Goal: Navigation & Orientation: Find specific page/section

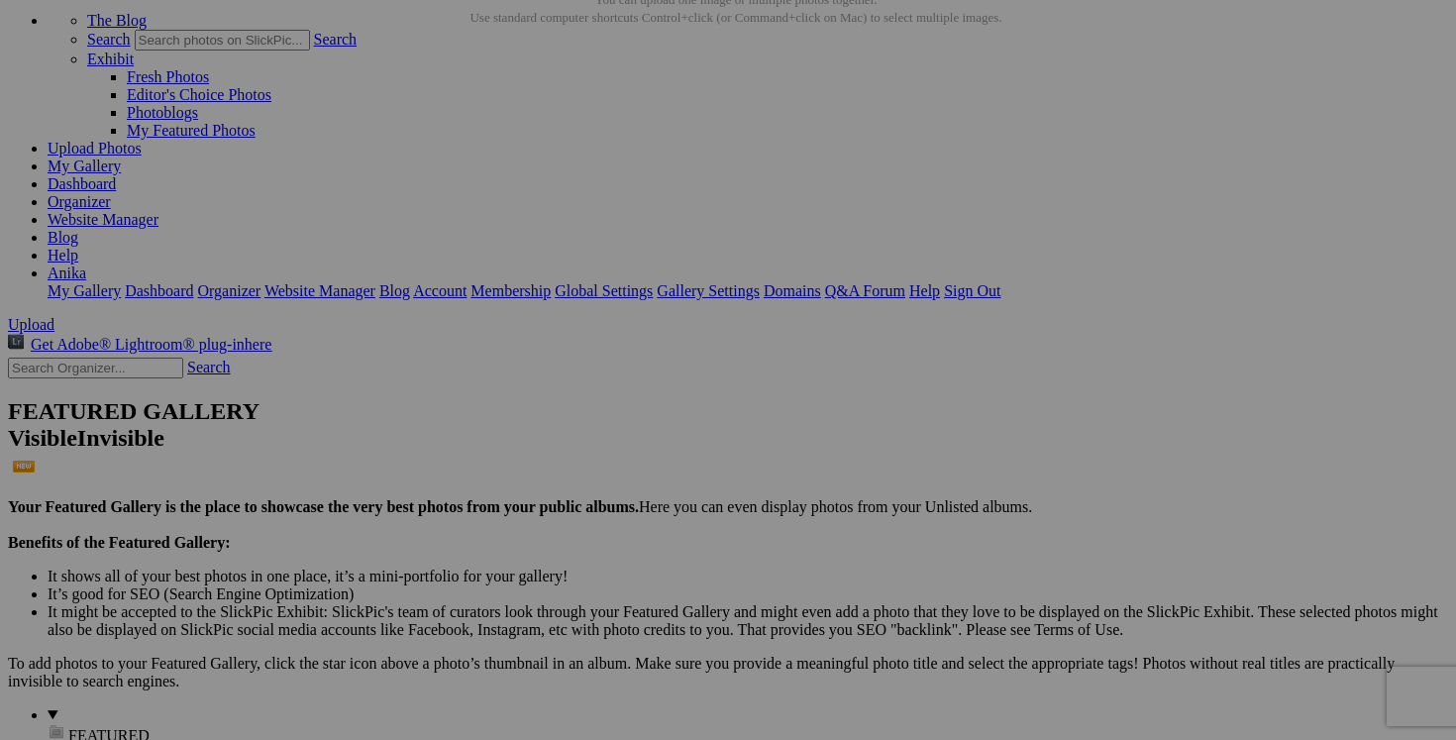
scroll to position [80, 0]
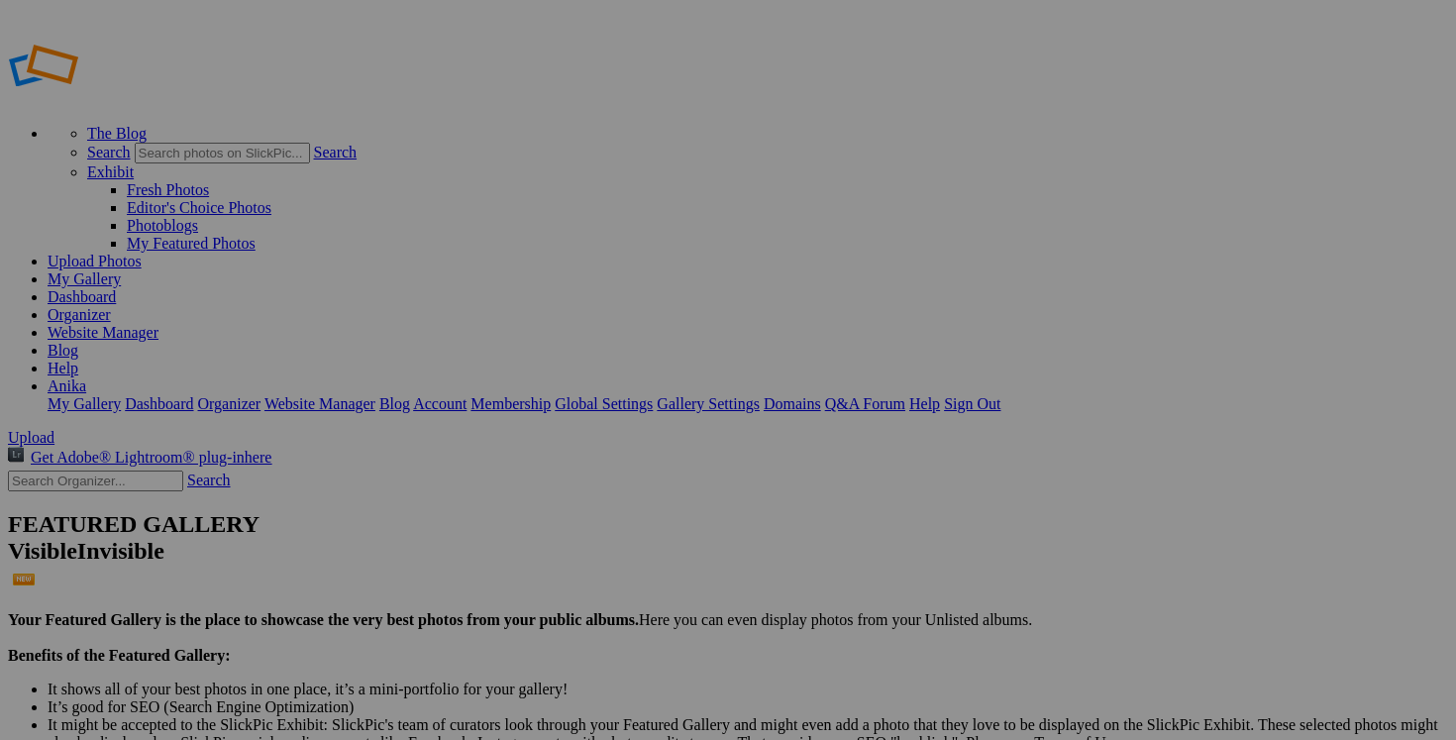
click at [116, 288] on link "Dashboard" at bounding box center [82, 296] width 68 height 17
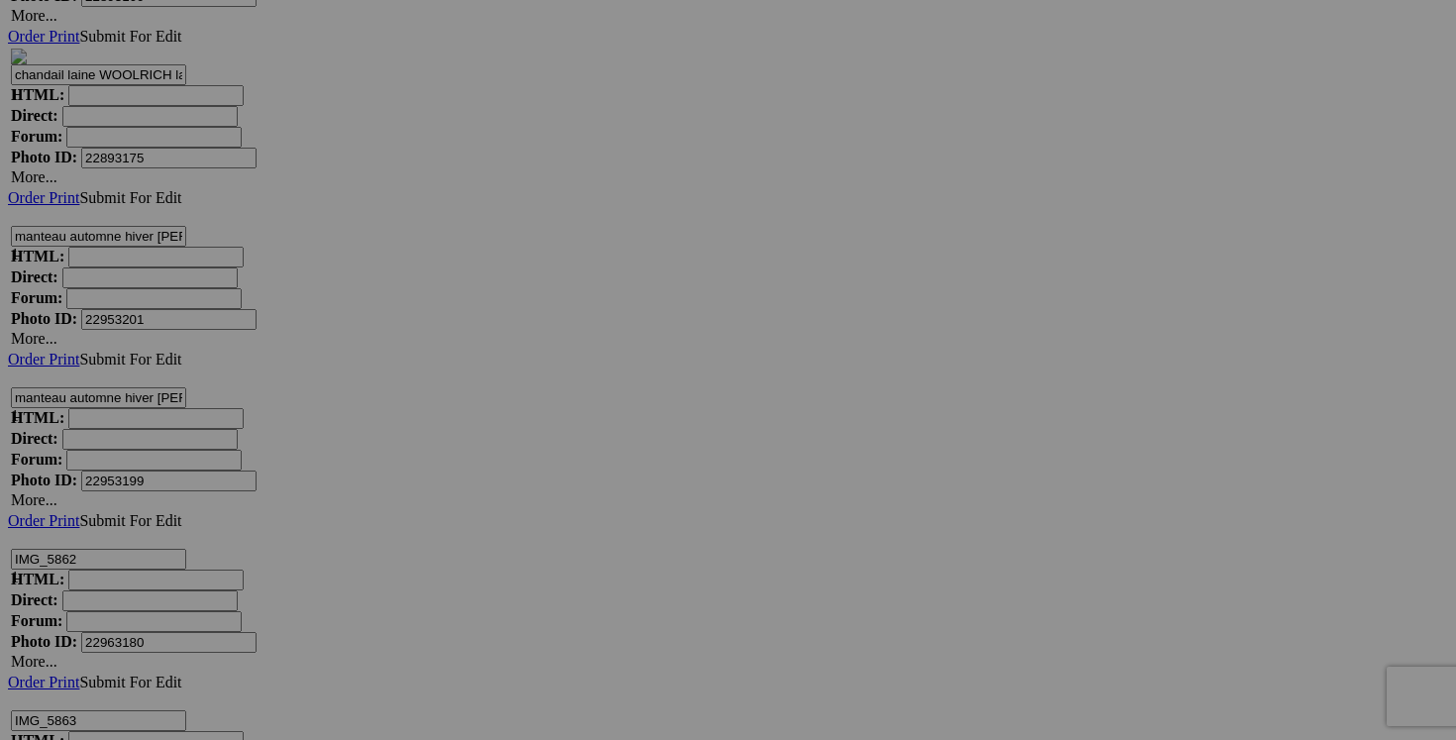
scroll to position [6929, 0]
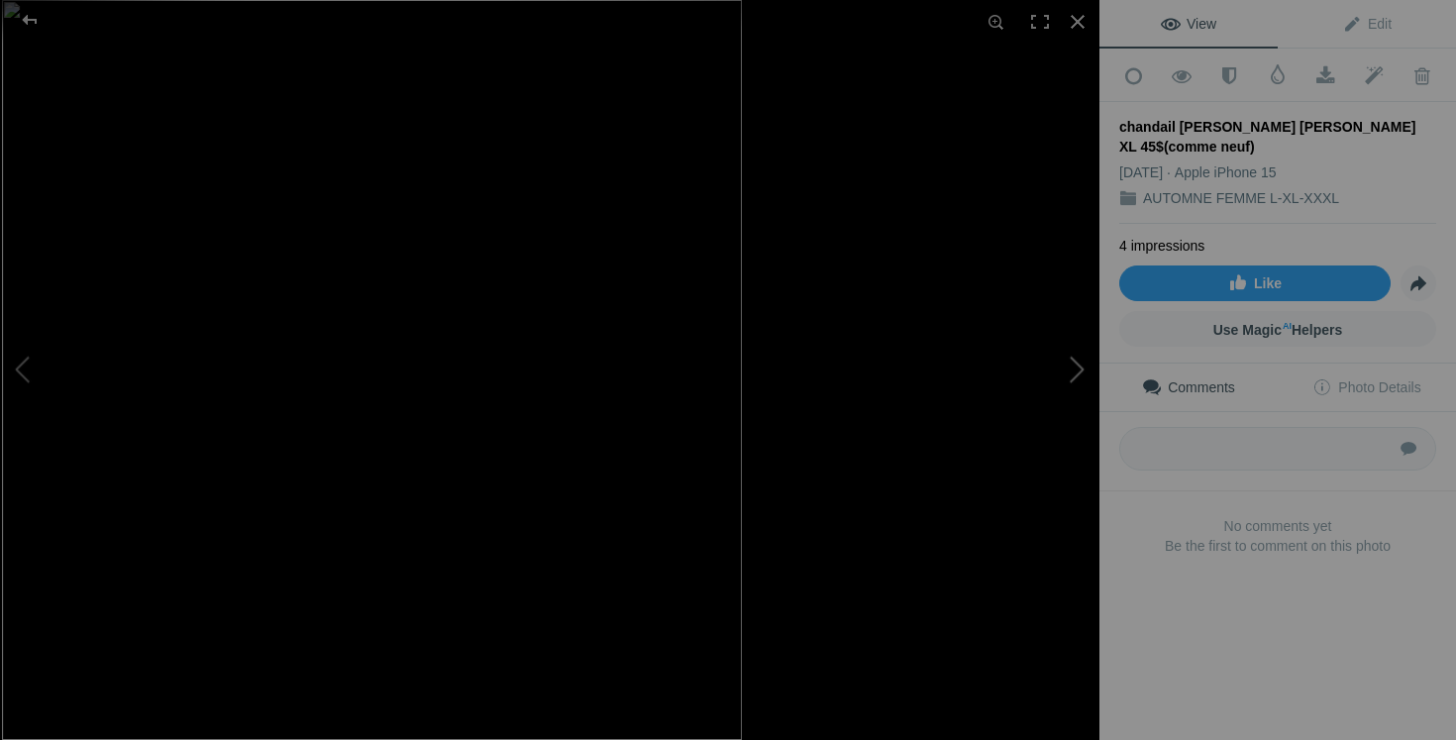
click at [1083, 377] on button at bounding box center [1025, 370] width 149 height 266
click at [1065, 388] on button at bounding box center [1025, 370] width 149 height 266
click at [1087, 356] on button at bounding box center [1025, 370] width 149 height 266
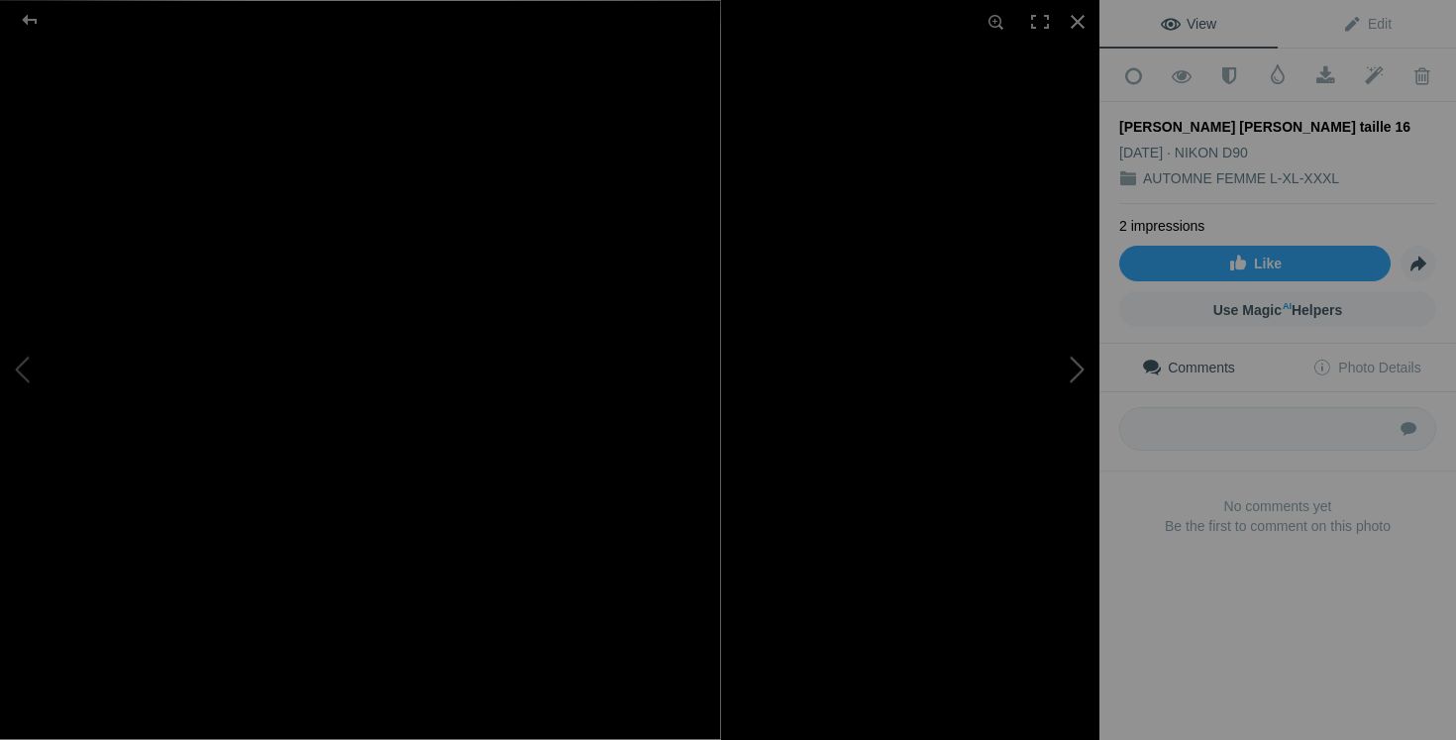
click at [1058, 385] on button at bounding box center [1025, 370] width 149 height 266
click at [1038, 397] on button at bounding box center [1025, 370] width 149 height 266
click at [1060, 364] on button at bounding box center [1025, 370] width 149 height 266
click at [1064, 365] on button at bounding box center [1025, 370] width 149 height 266
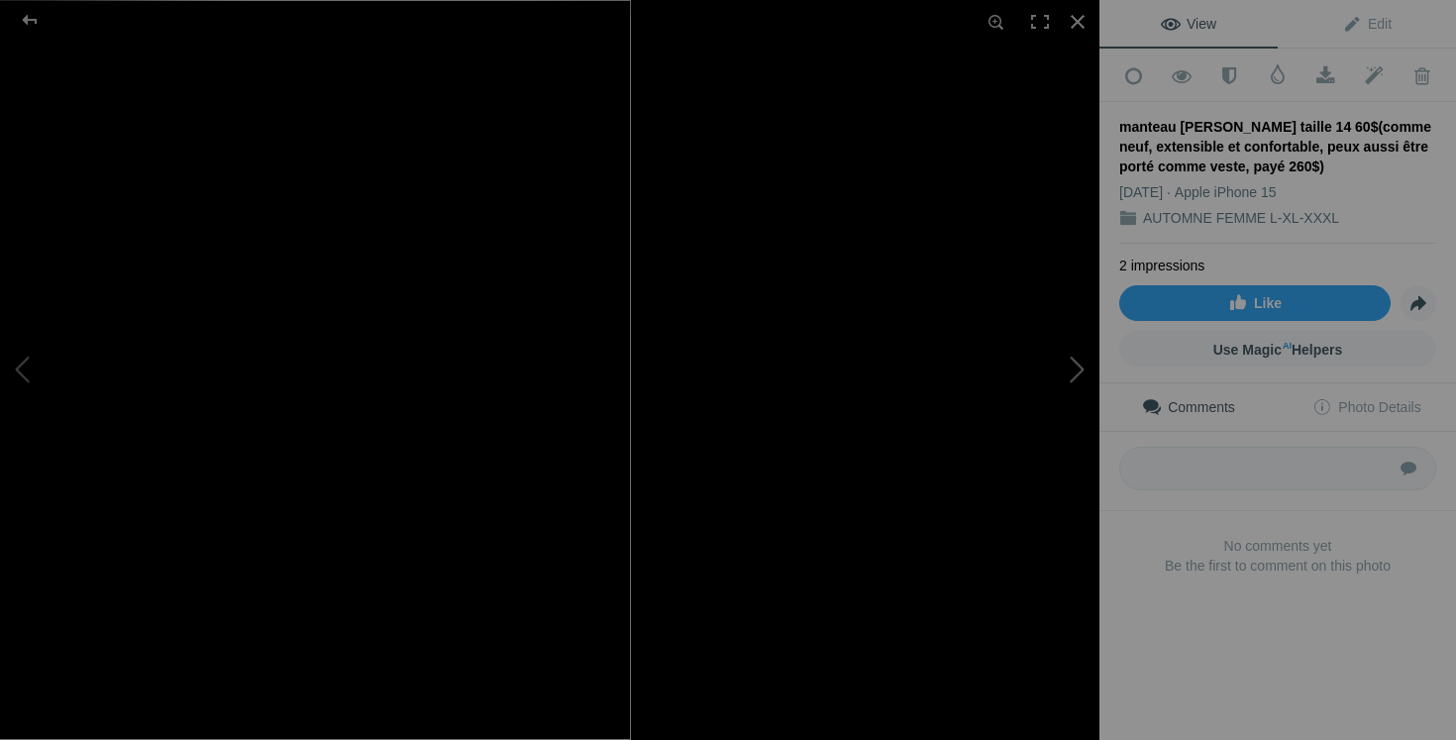
click at [1066, 369] on button at bounding box center [1025, 370] width 149 height 266
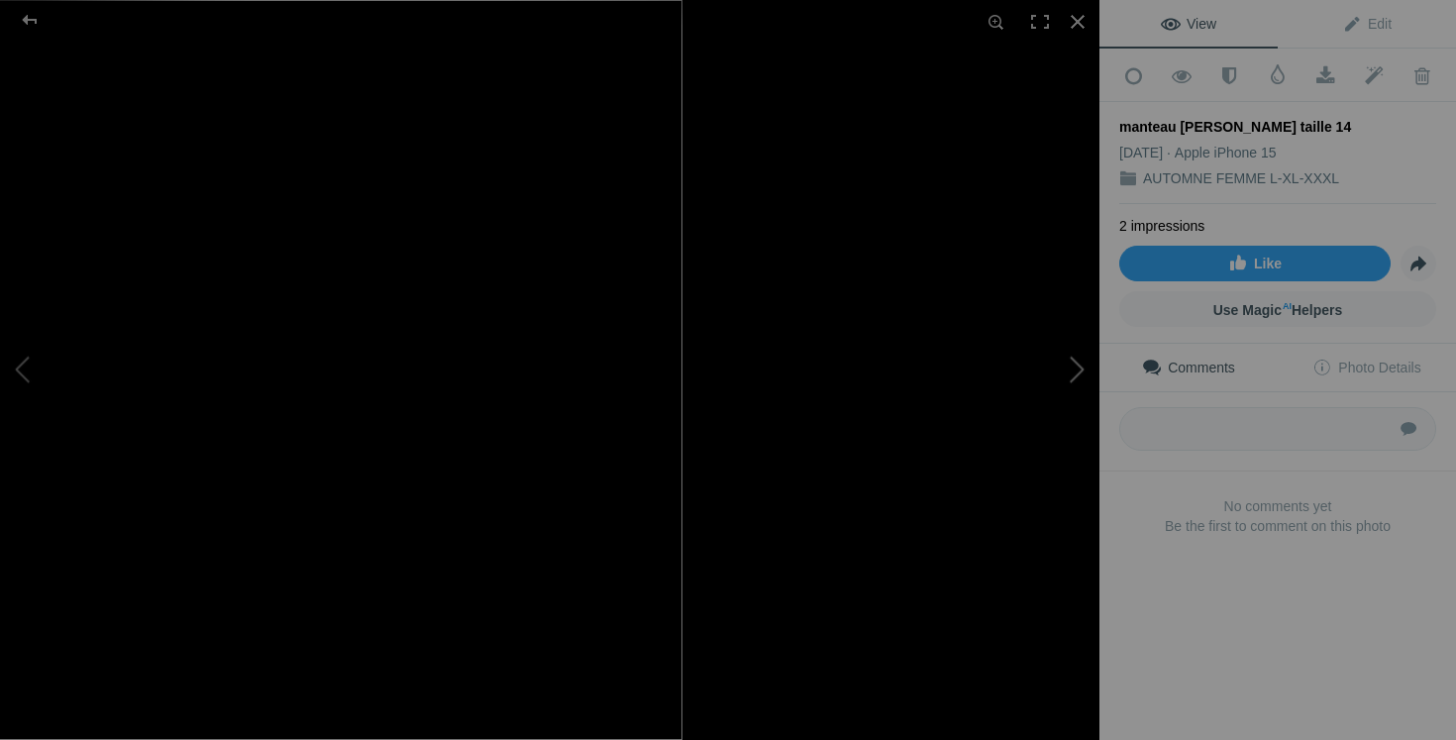
click at [1029, 418] on button at bounding box center [1025, 370] width 149 height 266
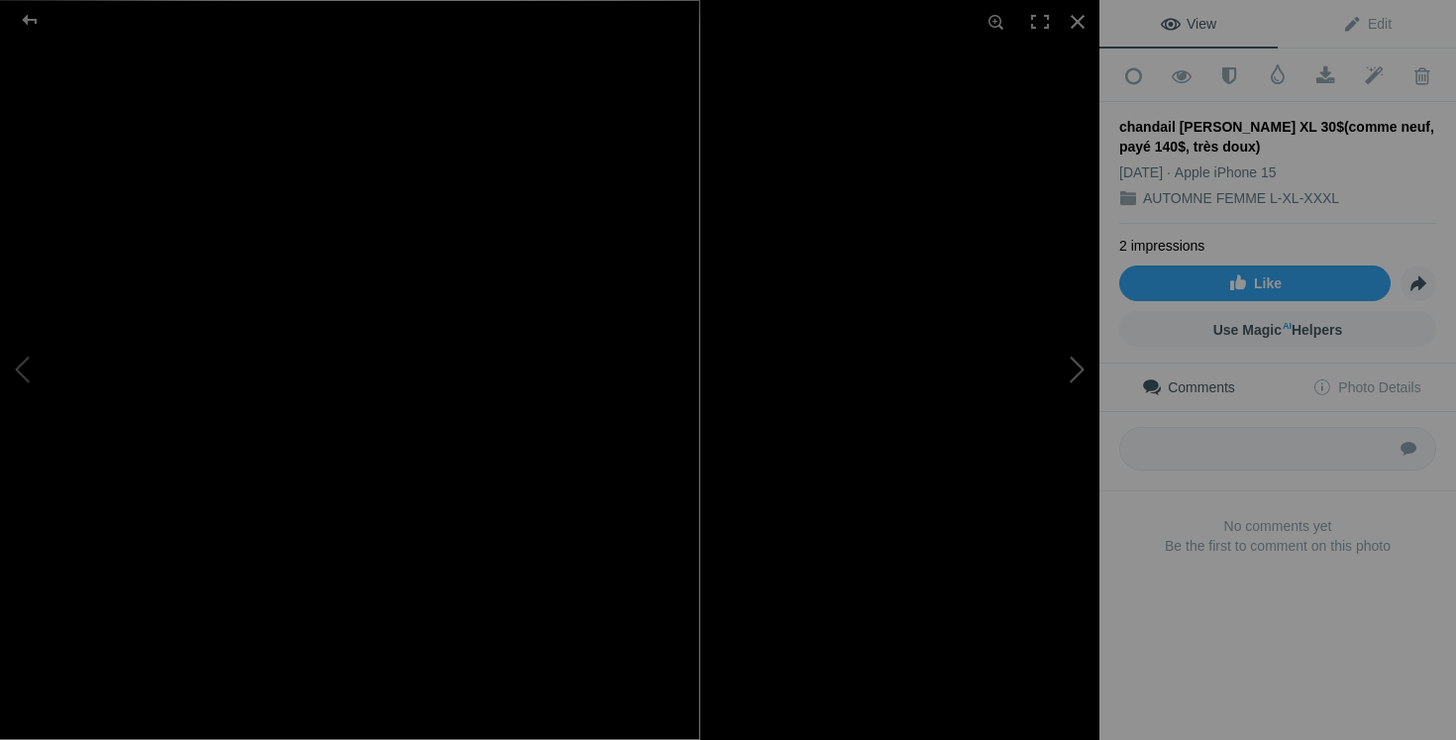
click at [1081, 392] on button at bounding box center [1025, 370] width 149 height 266
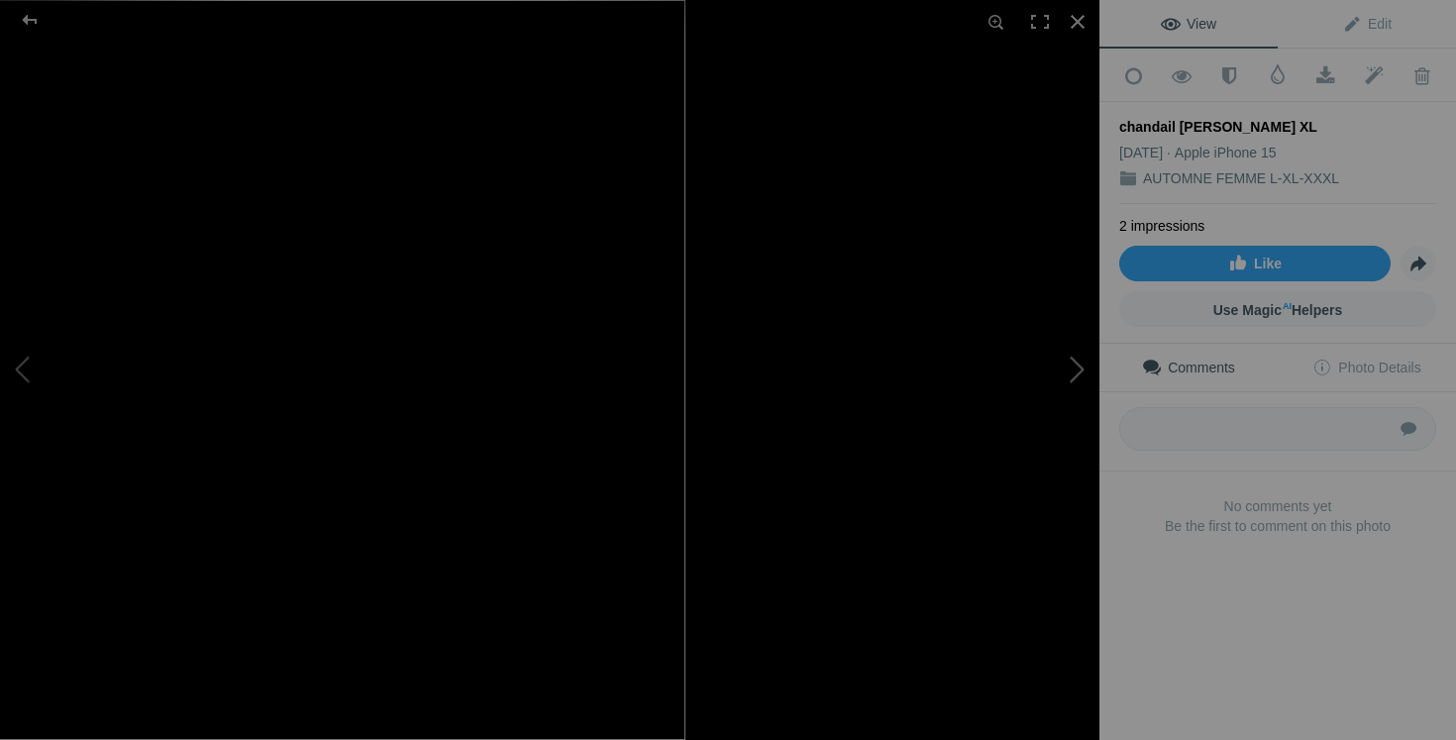
click at [1081, 380] on button at bounding box center [1025, 370] width 149 height 266
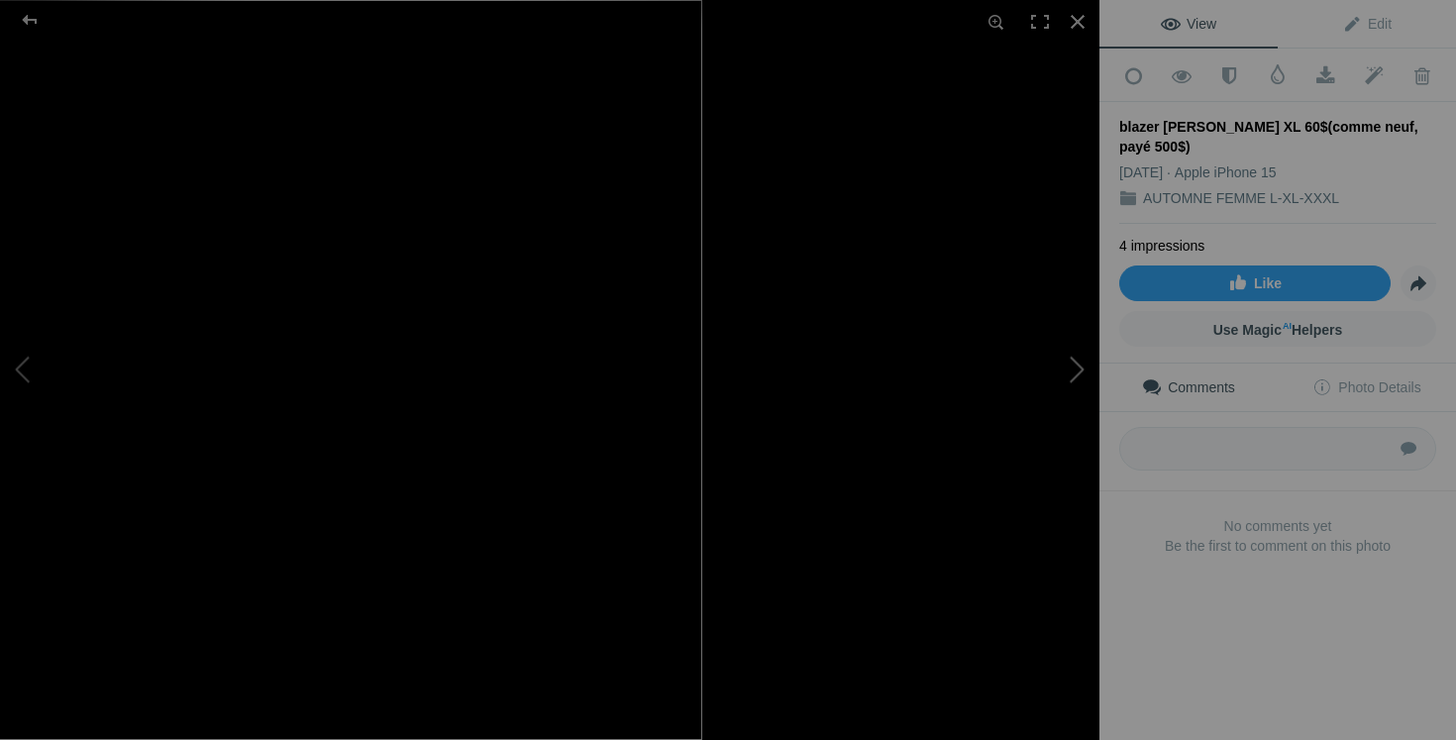
click at [1066, 392] on button at bounding box center [1025, 370] width 149 height 266
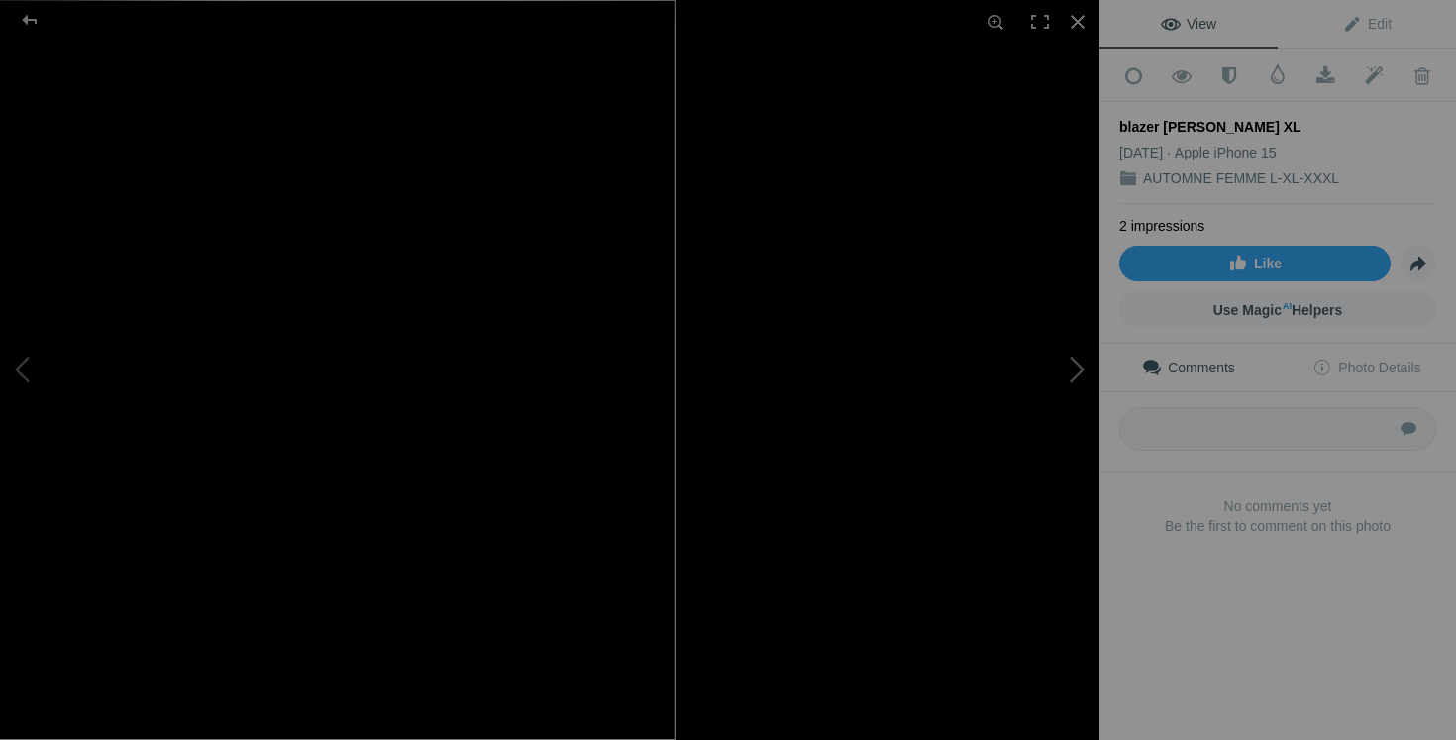
click at [1029, 395] on button at bounding box center [1025, 370] width 149 height 266
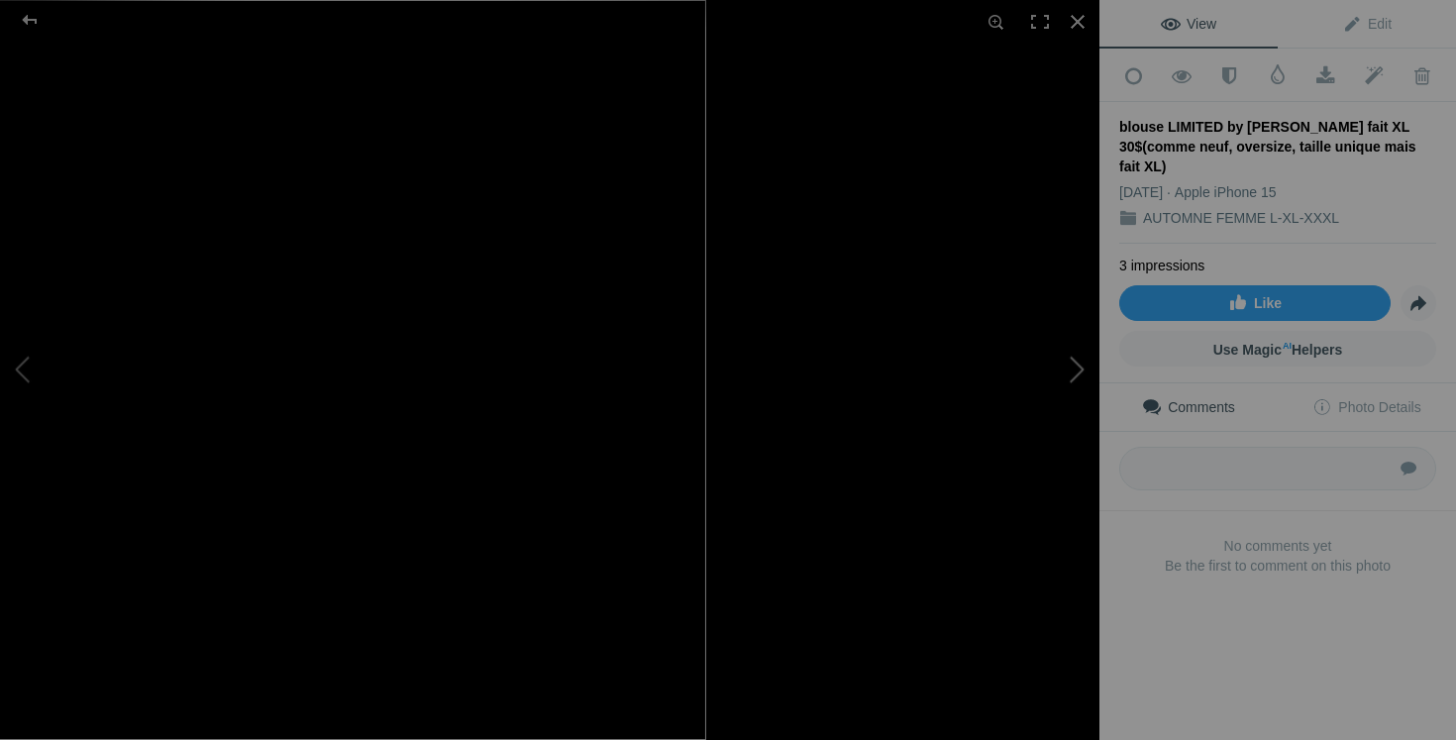
click at [1081, 355] on button at bounding box center [1025, 370] width 149 height 266
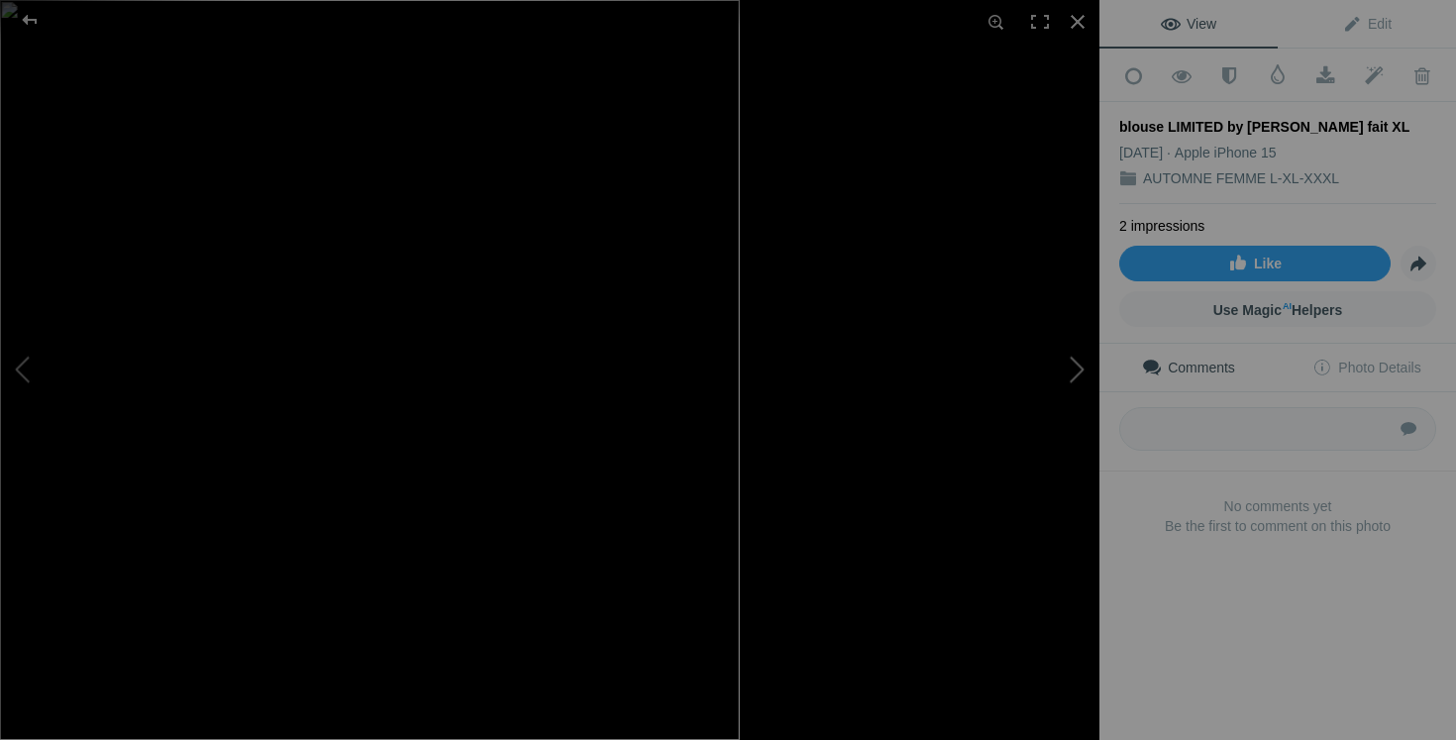
click at [1082, 367] on button at bounding box center [1025, 370] width 149 height 266
click at [997, 393] on button at bounding box center [1025, 370] width 149 height 266
click at [1069, 384] on button at bounding box center [1025, 370] width 149 height 266
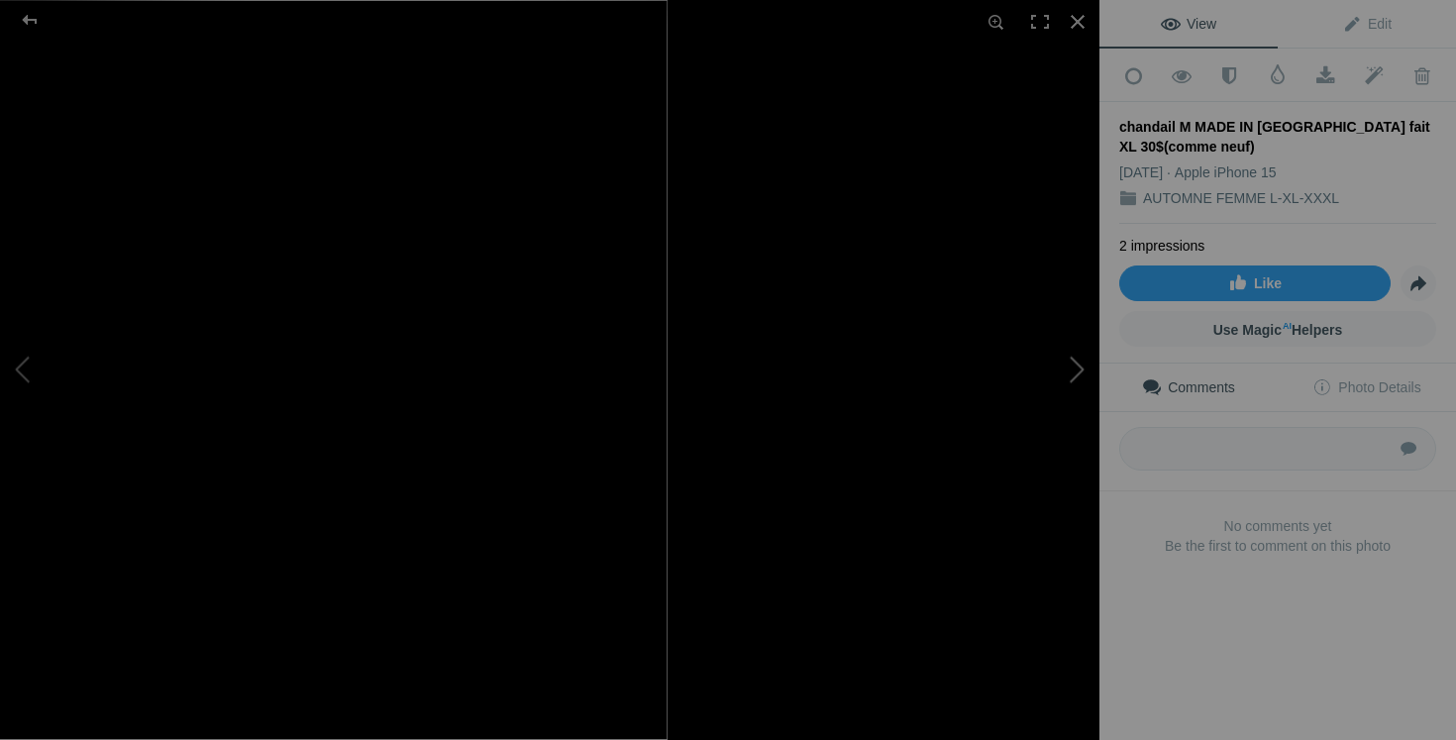
click at [1066, 373] on button at bounding box center [1025, 370] width 149 height 266
click at [1048, 371] on button at bounding box center [1025, 370] width 149 height 266
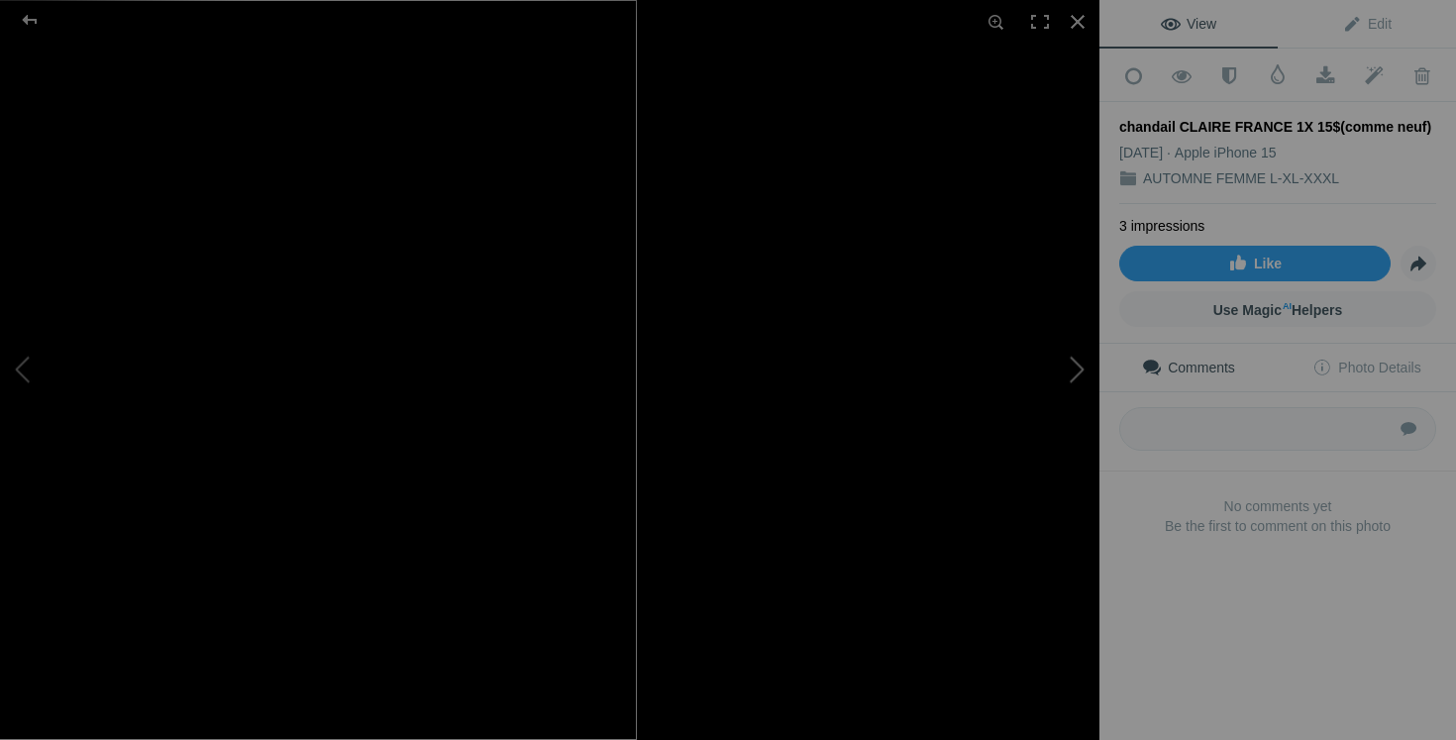
click at [1076, 395] on button at bounding box center [1025, 370] width 149 height 266
click at [1077, 349] on button at bounding box center [1025, 370] width 149 height 266
click at [1036, 397] on button at bounding box center [1025, 370] width 149 height 266
click at [1077, 357] on button at bounding box center [1025, 370] width 149 height 266
click at [1078, 380] on button at bounding box center [1025, 370] width 149 height 266
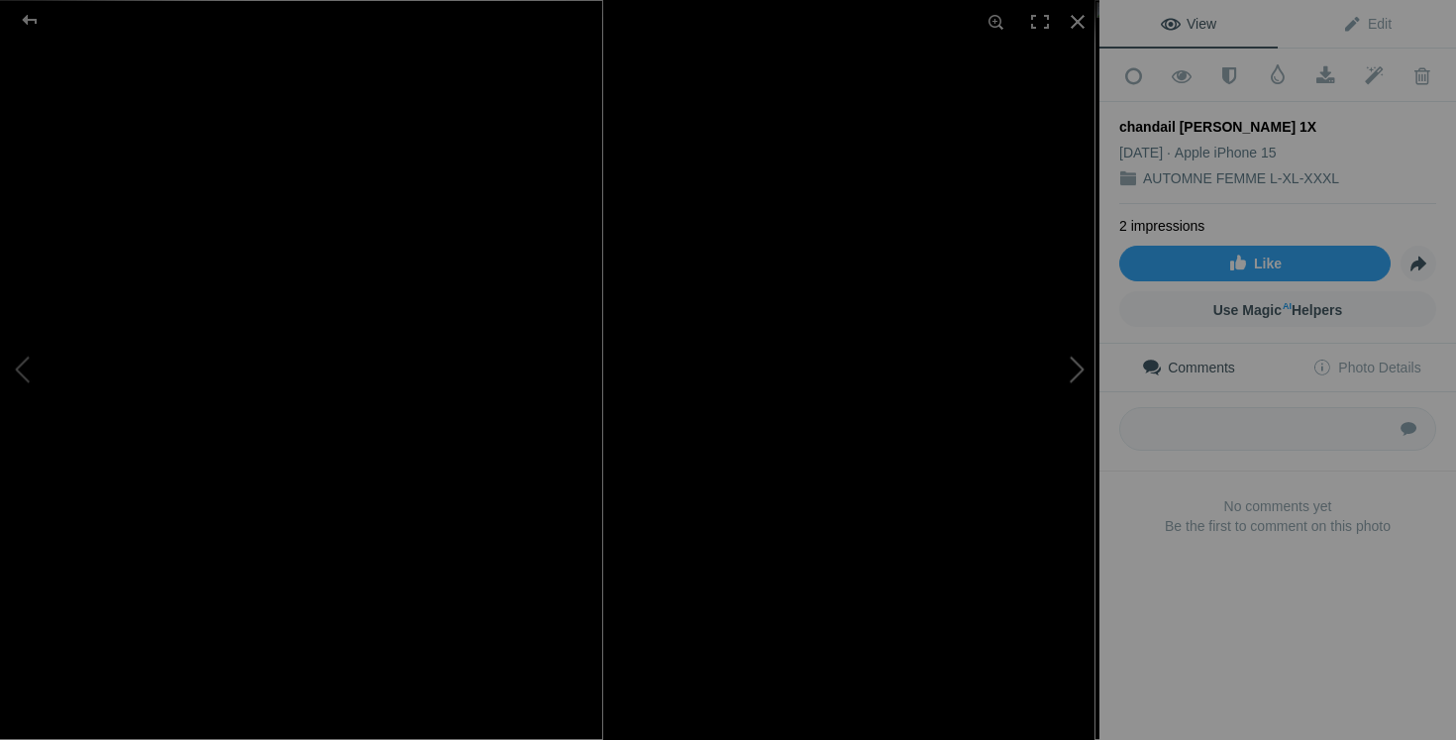
click at [995, 394] on button at bounding box center [1025, 370] width 149 height 266
click at [1074, 376] on button at bounding box center [1025, 370] width 149 height 266
click at [1071, 389] on button at bounding box center [1025, 370] width 149 height 266
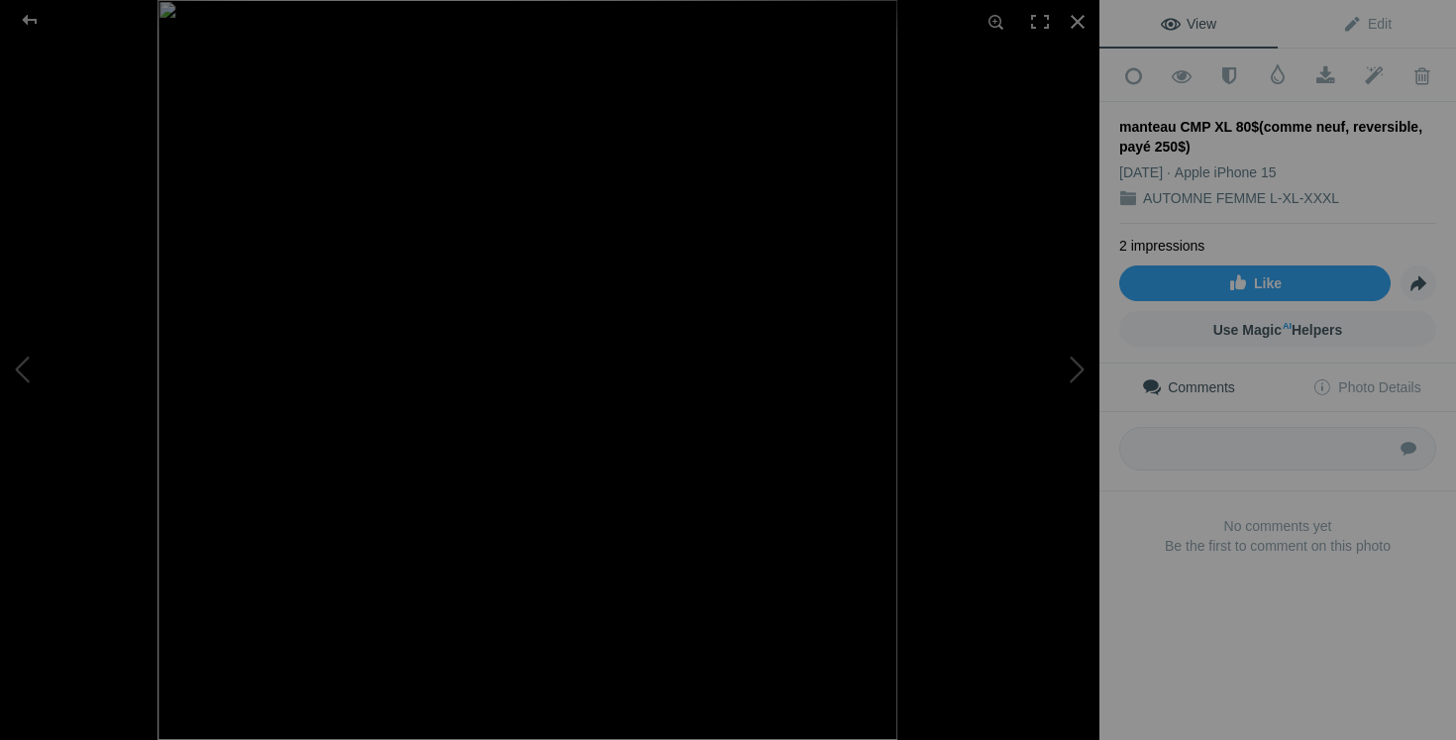
click at [821, 413] on img at bounding box center [527, 370] width 740 height 740
click at [469, 339] on img at bounding box center [146, 304] width 1868 height 1868
click at [229, 341] on img at bounding box center [146, 304] width 1868 height 1868
click at [53, 366] on button at bounding box center [74, 370] width 149 height 266
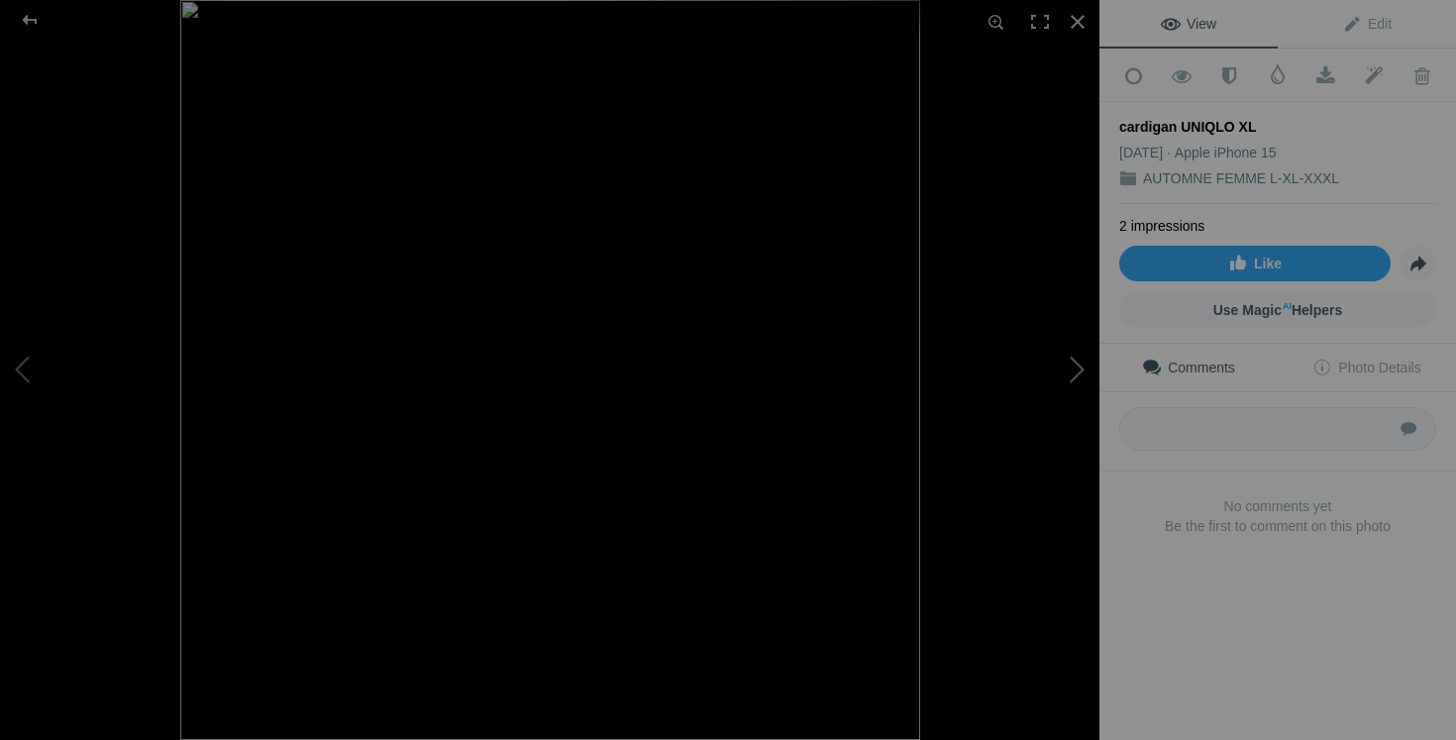
click at [1081, 373] on button at bounding box center [1025, 370] width 149 height 266
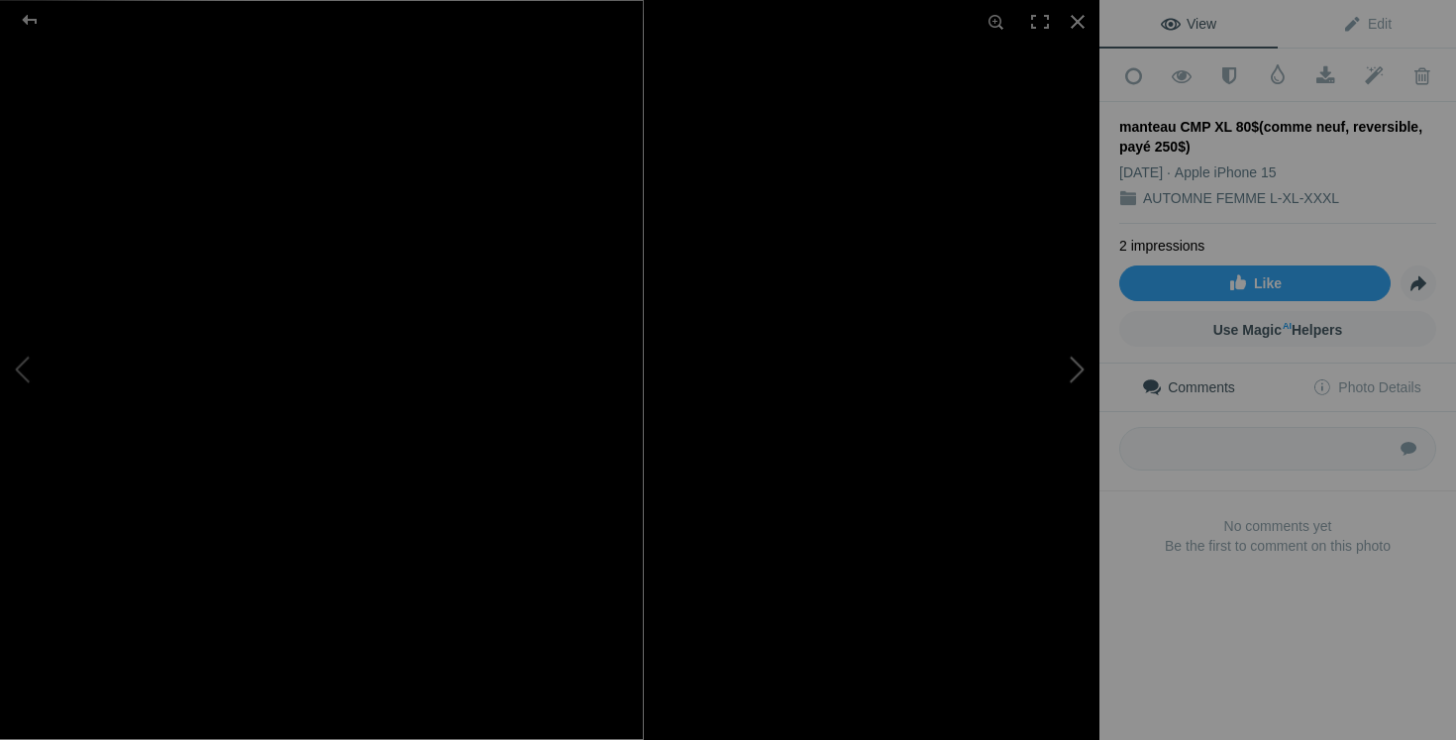
click at [1028, 422] on button at bounding box center [1025, 370] width 149 height 266
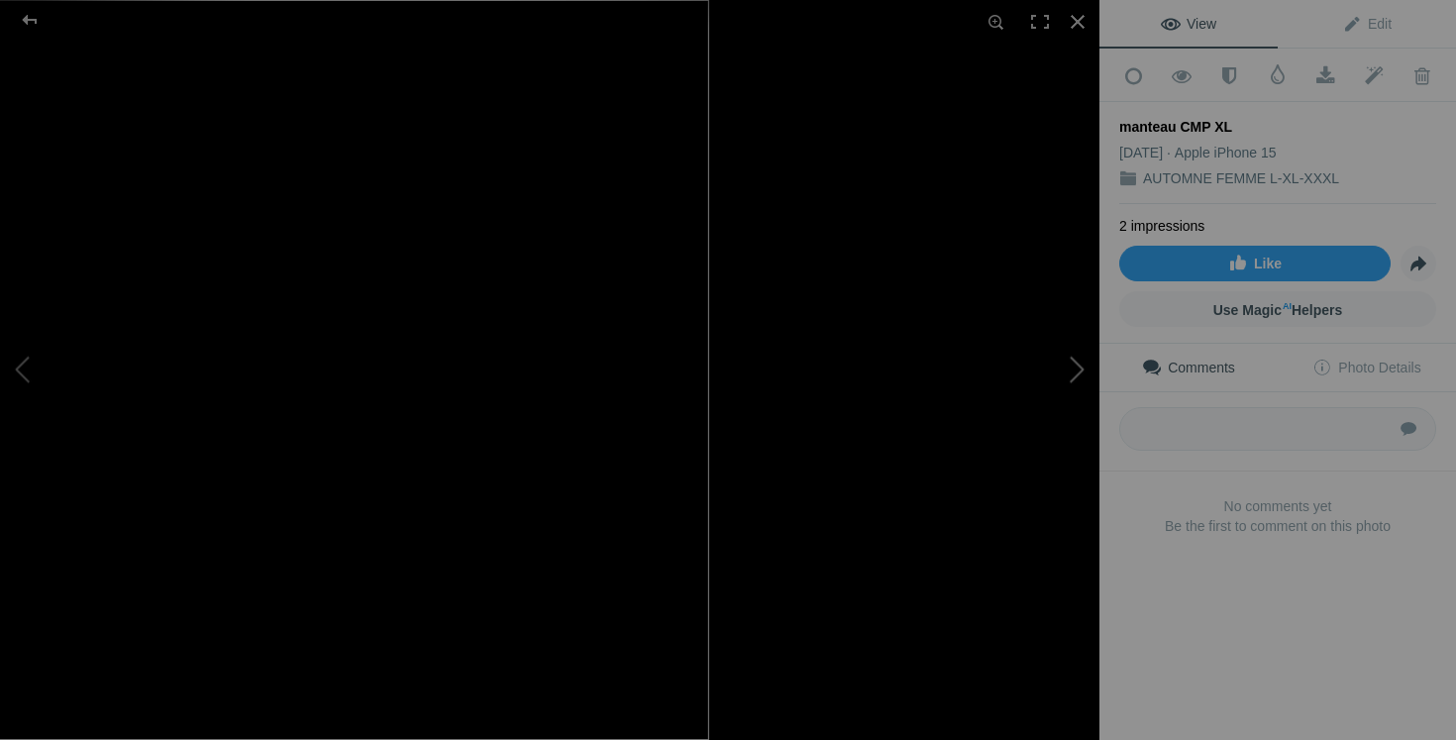
click at [1052, 399] on button at bounding box center [1025, 370] width 149 height 266
click at [1070, 388] on button at bounding box center [1025, 370] width 149 height 266
click at [1079, 421] on button at bounding box center [1025, 370] width 149 height 266
click at [1037, 426] on button at bounding box center [1025, 370] width 149 height 266
click at [1070, 368] on button at bounding box center [1025, 370] width 149 height 266
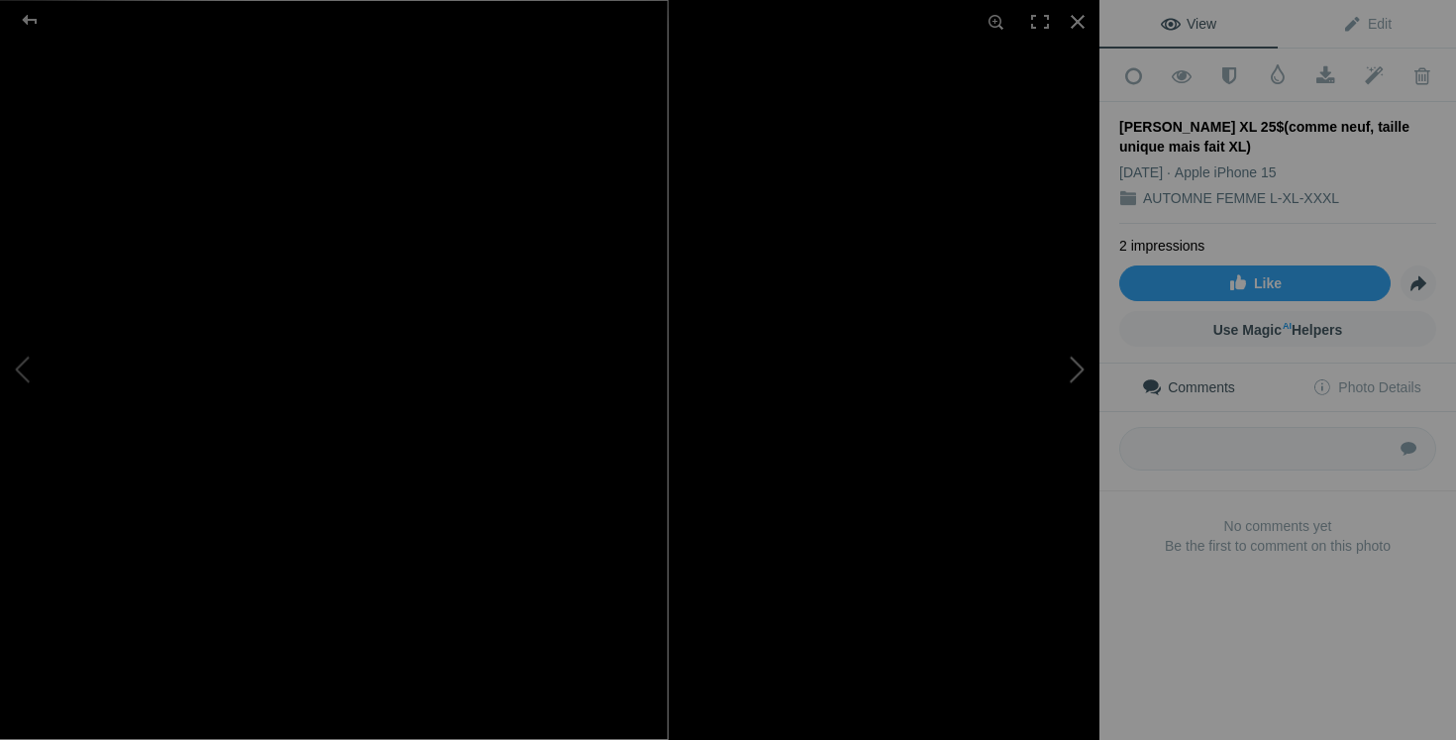
click at [1065, 381] on button at bounding box center [1025, 370] width 149 height 266
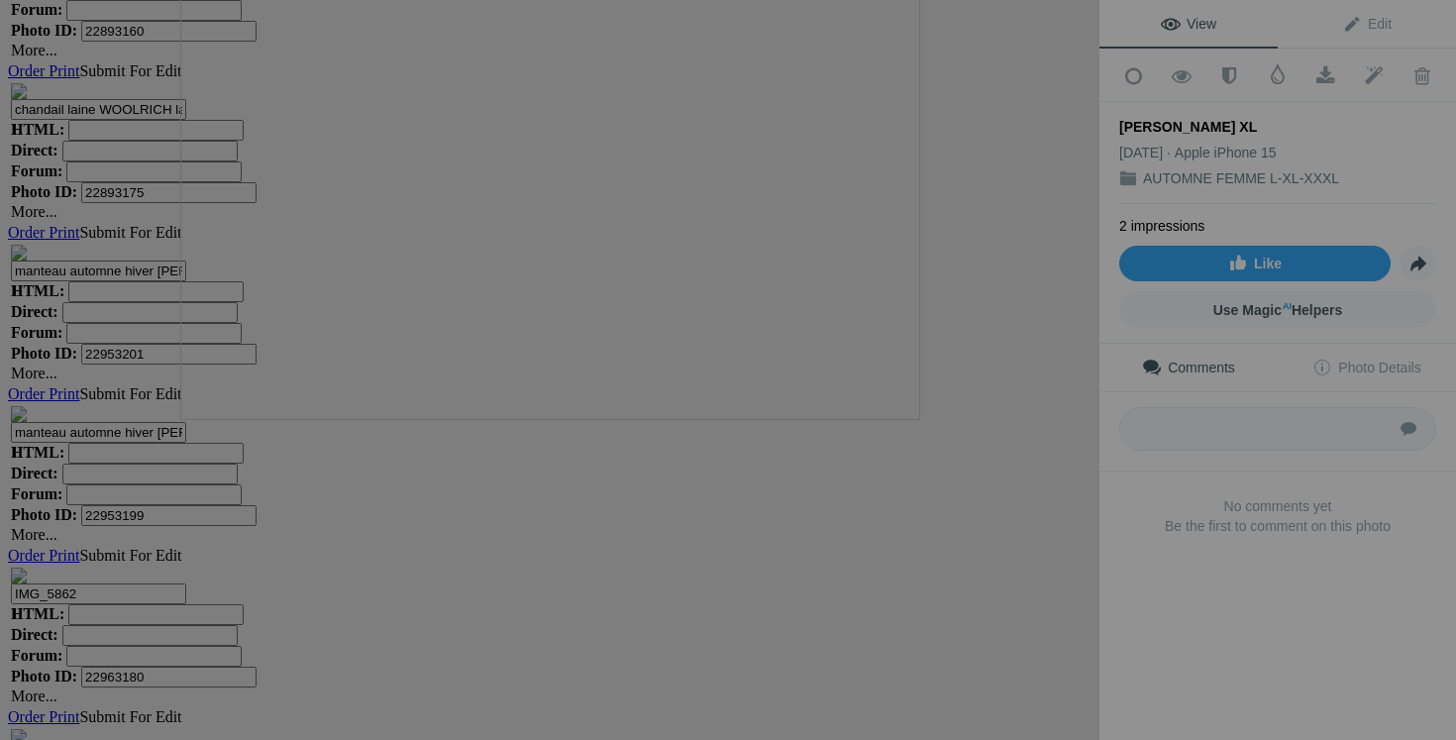
click at [1087, 404] on button at bounding box center [1025, 370] width 149 height 266
click at [1028, 429] on button at bounding box center [1025, 370] width 149 height 266
click at [1049, 436] on button at bounding box center [1025, 370] width 149 height 266
click at [1069, 419] on button at bounding box center [1025, 370] width 149 height 266
click at [998, 423] on button at bounding box center [1025, 370] width 149 height 266
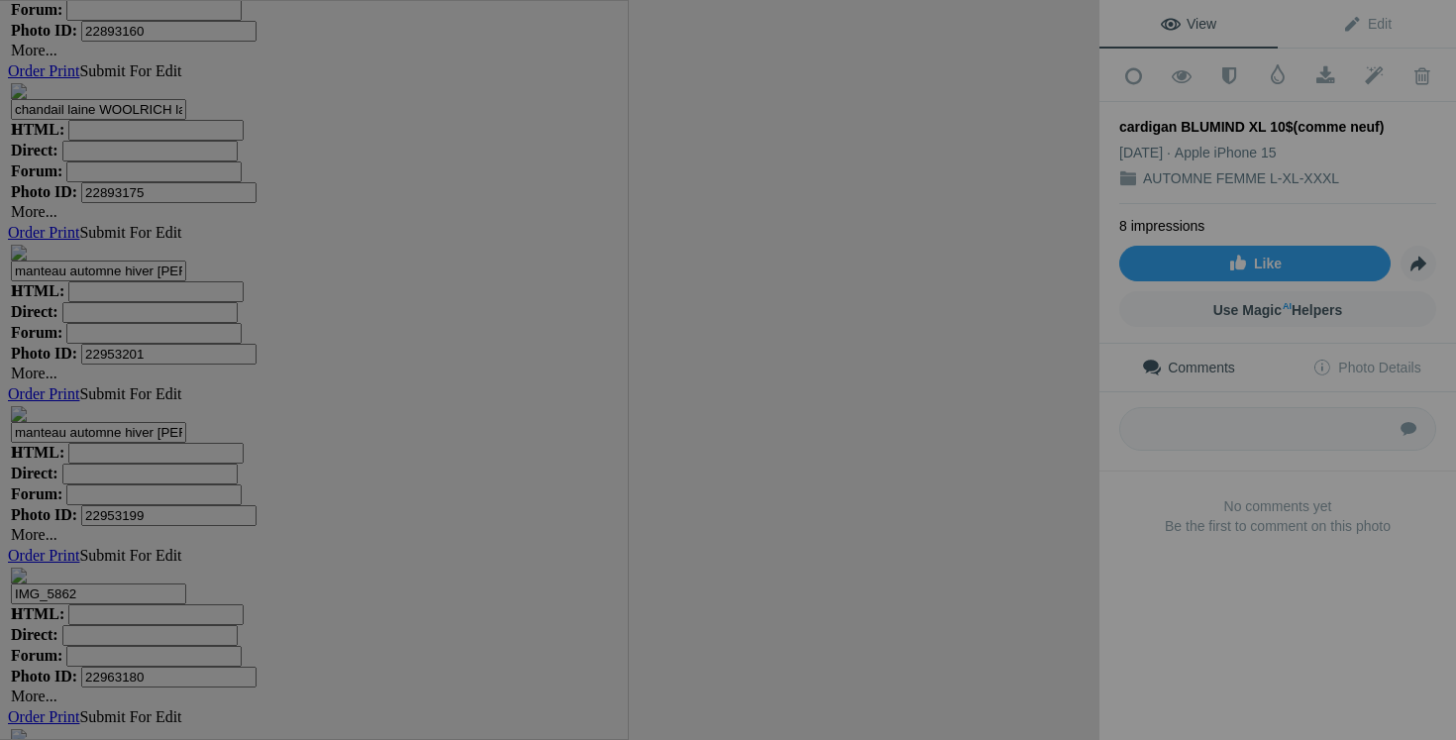
click at [1011, 398] on button at bounding box center [1025, 370] width 149 height 266
click at [1089, 436] on button at bounding box center [1025, 370] width 149 height 266
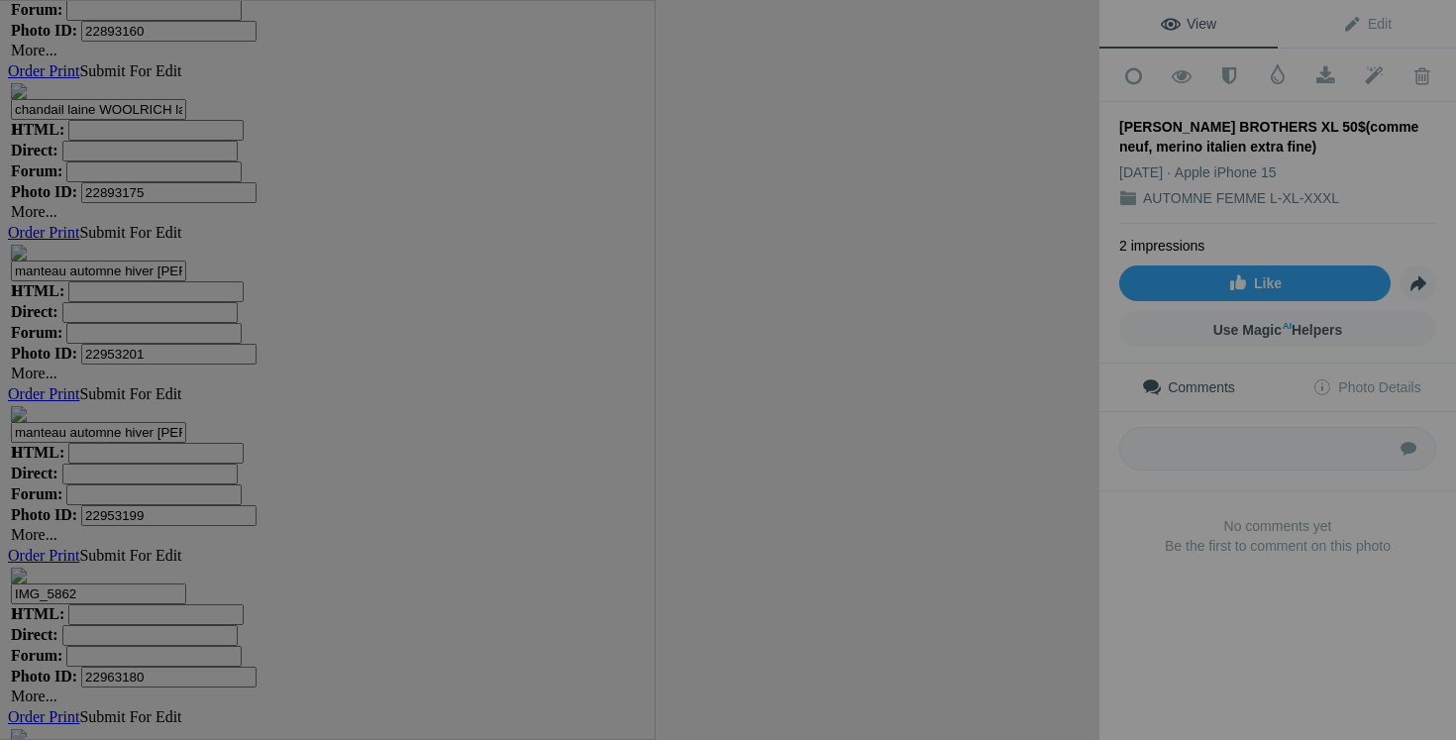
click at [1052, 427] on button at bounding box center [1025, 370] width 149 height 266
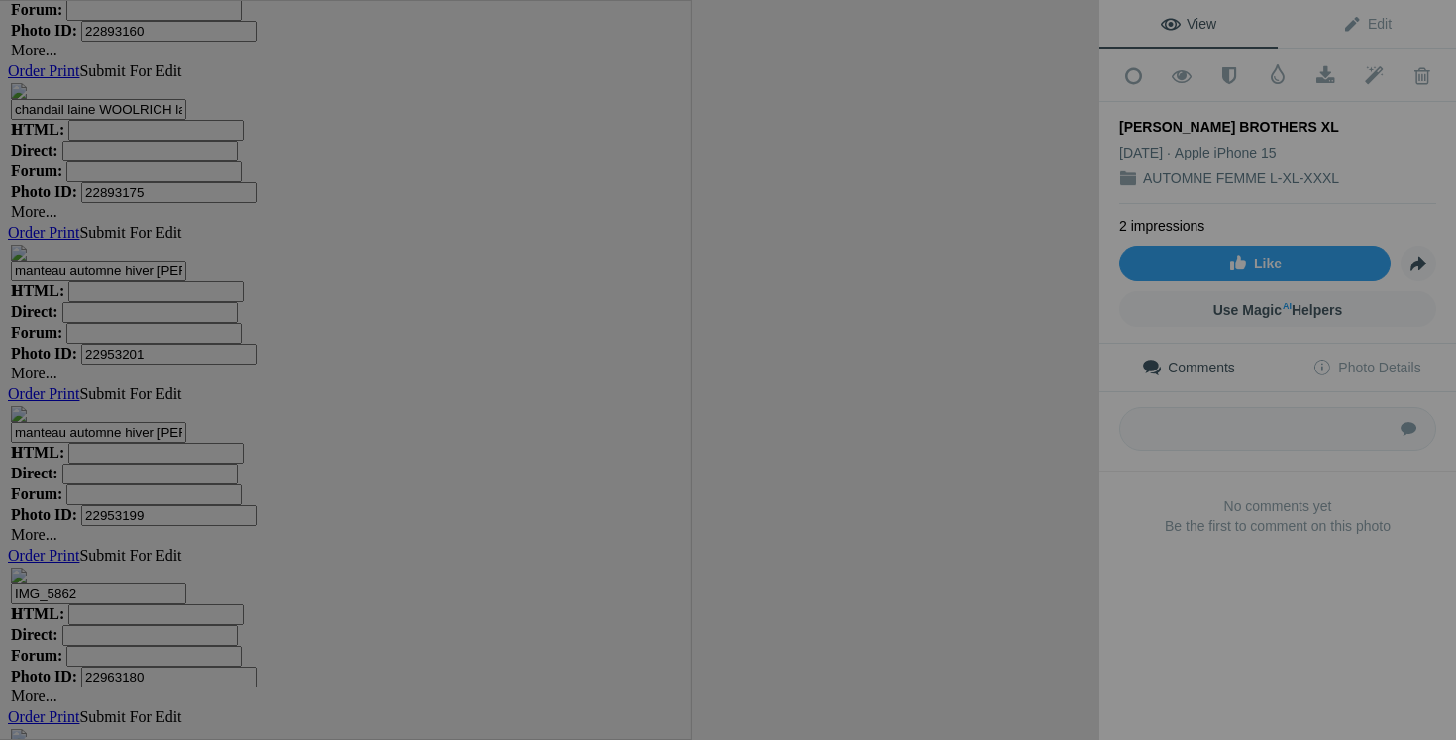
click at [1050, 423] on button at bounding box center [1025, 370] width 149 height 266
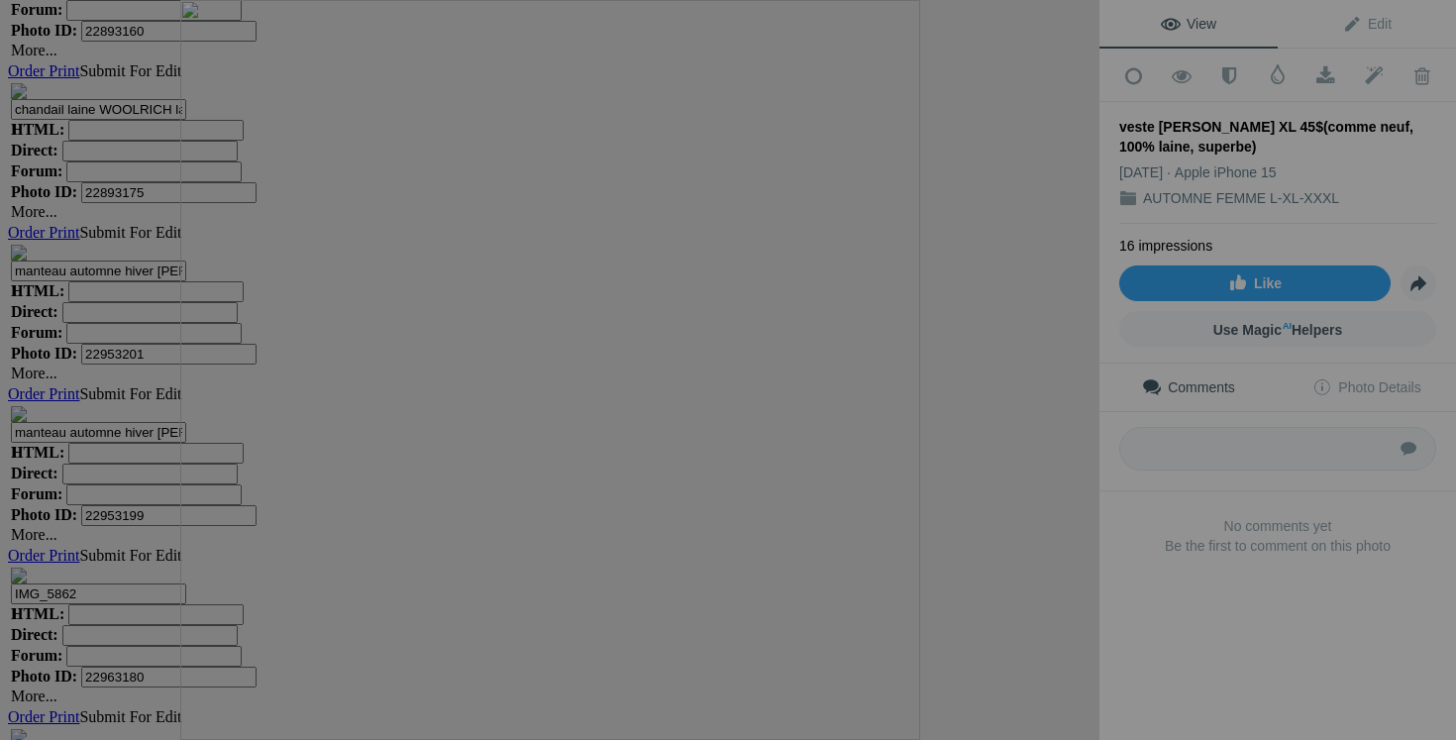
click at [1060, 13] on div at bounding box center [1040, 22] width 44 height 44
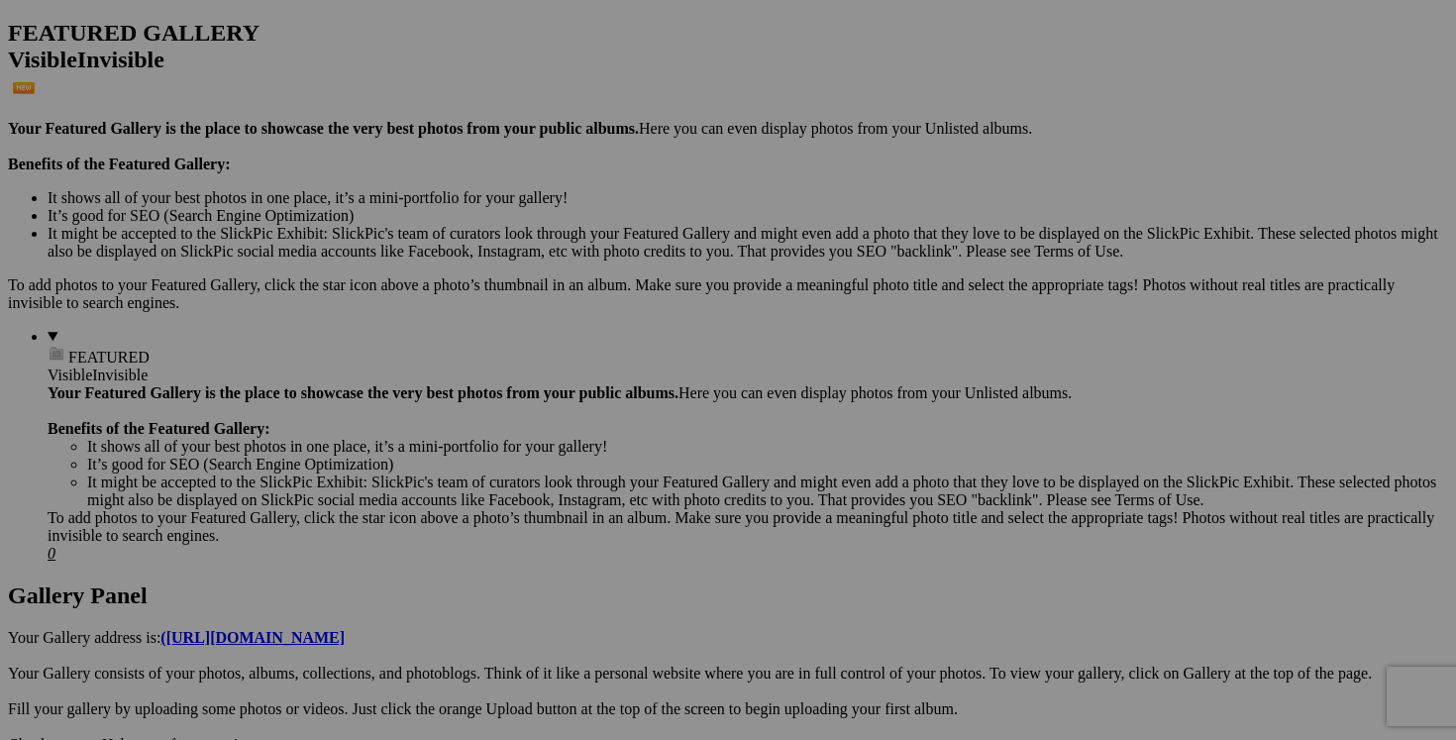
scroll to position [568, 0]
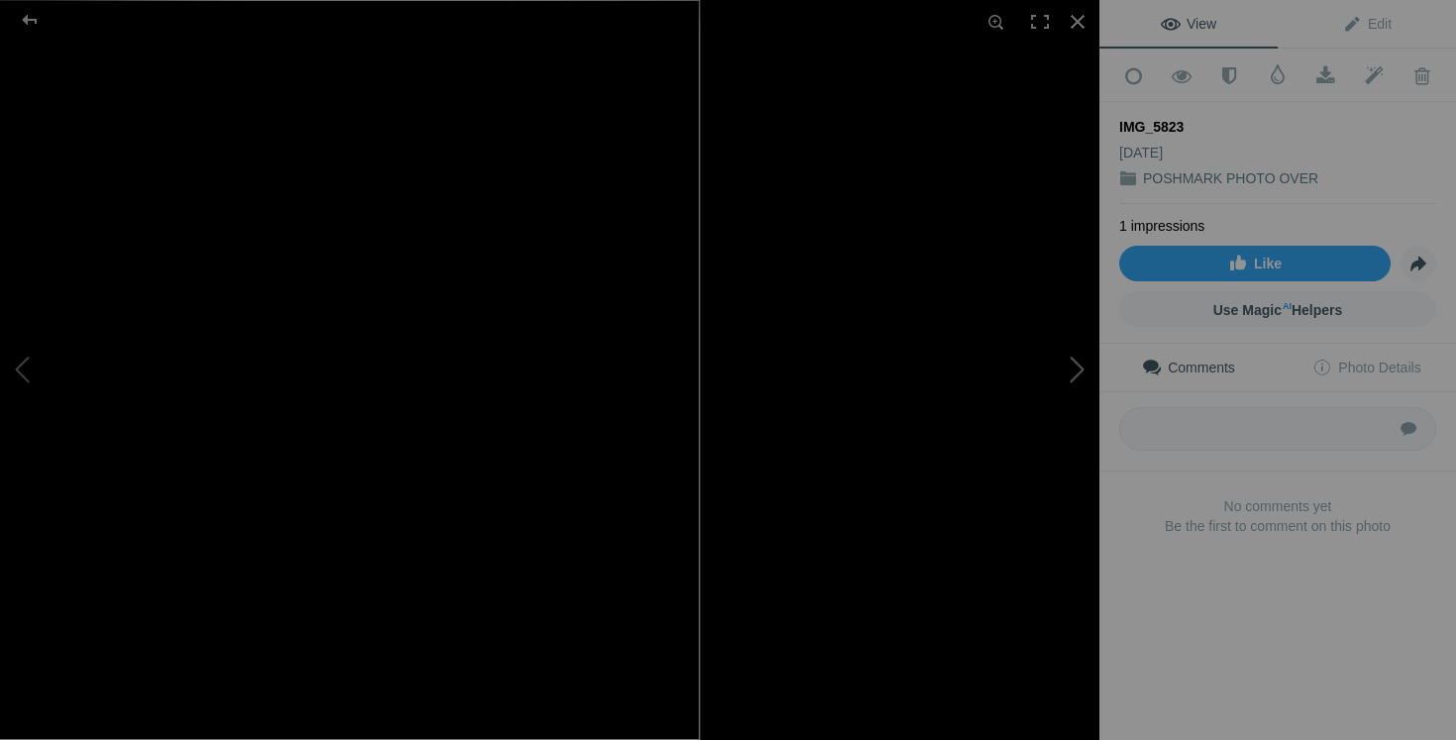
click at [1061, 463] on button at bounding box center [1025, 370] width 149 height 266
click at [1064, 359] on button at bounding box center [1025, 370] width 149 height 266
click at [1061, 370] on button at bounding box center [1025, 370] width 149 height 266
click at [1074, 25] on div at bounding box center [1078, 22] width 44 height 44
